Goal: Task Accomplishment & Management: Manage account settings

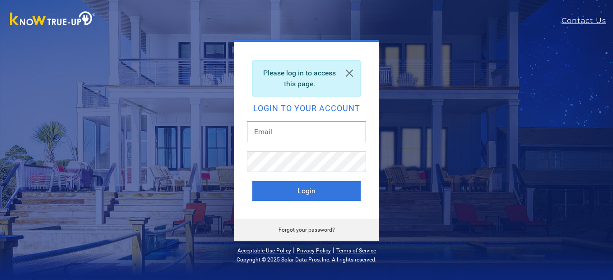
click at [312, 141] on input "text" at bounding box center [306, 131] width 119 height 21
type input "[EMAIL_ADDRESS][DOMAIN_NAME]"
click at [252, 181] on button "Login" at bounding box center [306, 191] width 108 height 20
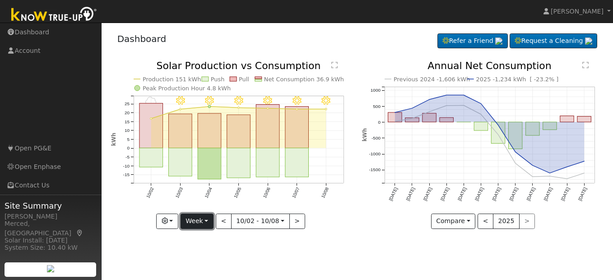
click at [204, 221] on button "Week" at bounding box center [197, 221] width 33 height 15
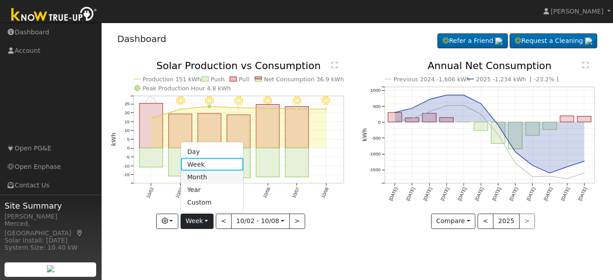
click at [207, 179] on link "Month" at bounding box center [212, 177] width 63 height 13
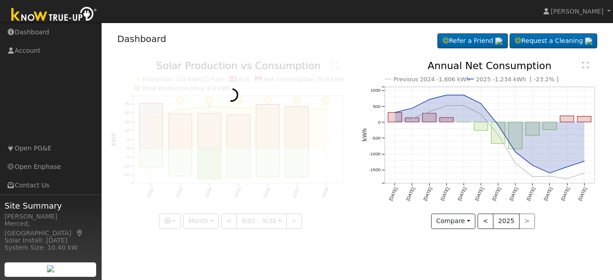
click at [207, 178] on div at bounding box center [232, 145] width 242 height 168
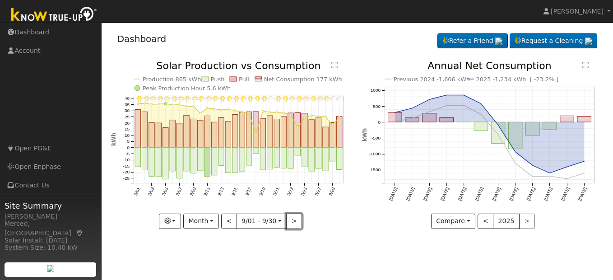
drag, startPoint x: 206, startPoint y: 178, endPoint x: 293, endPoint y: 220, distance: 96.9
click at [293, 220] on button ">" at bounding box center [294, 221] width 16 height 15
type input "2025-10-01"
click at [0, 0] on div at bounding box center [0, 0] width 0 height 0
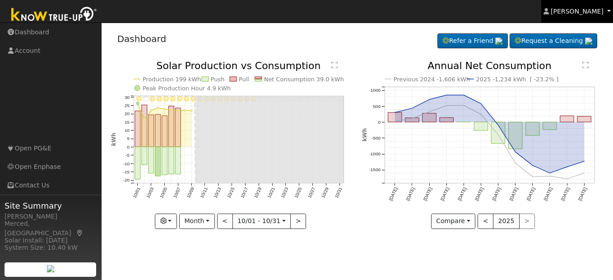
click at [592, 16] on link "James Mendoza" at bounding box center [577, 11] width 72 height 23
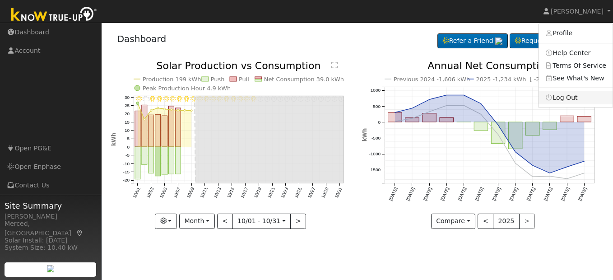
click at [586, 95] on link "Log Out" at bounding box center [576, 97] width 74 height 13
